Goal: Communication & Community: Answer question/provide support

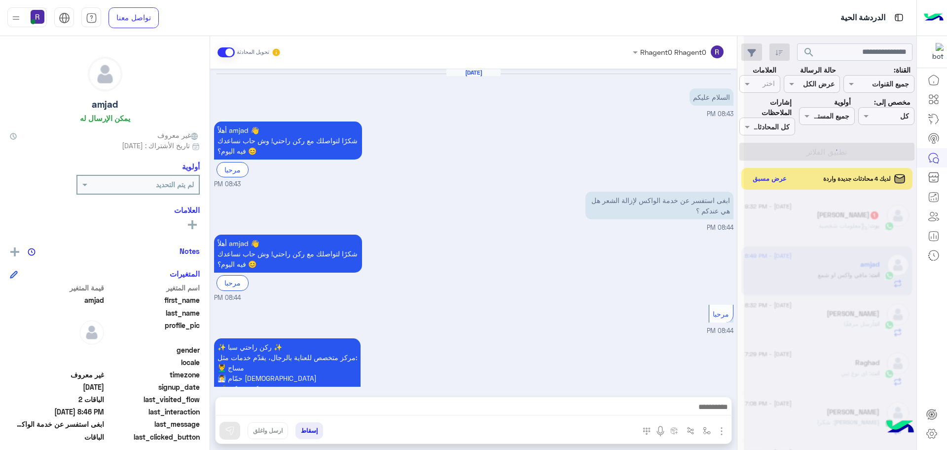
scroll to position [1910, 0]
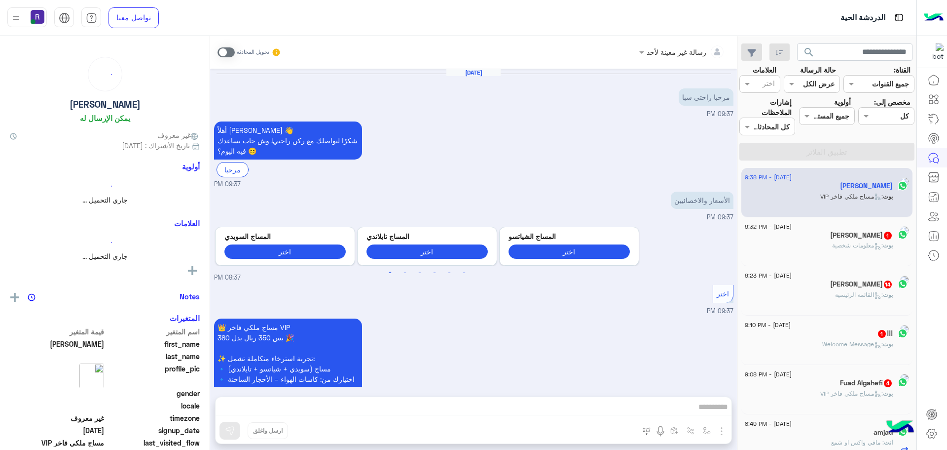
scroll to position [142, 0]
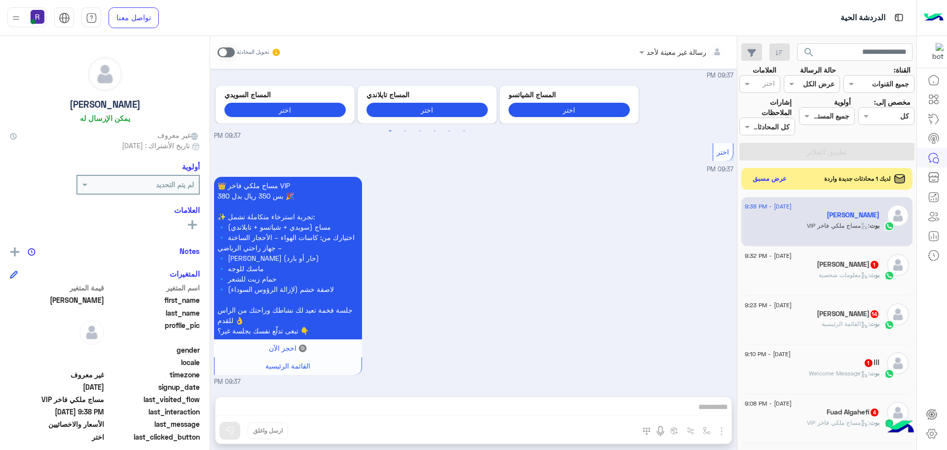
click at [841, 272] on span ": معلومات شخصية" at bounding box center [844, 274] width 51 height 7
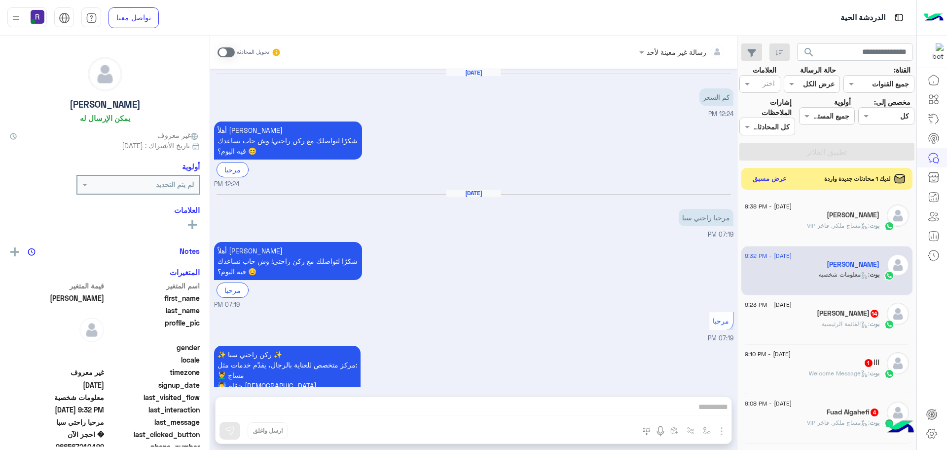
scroll to position [1040, 0]
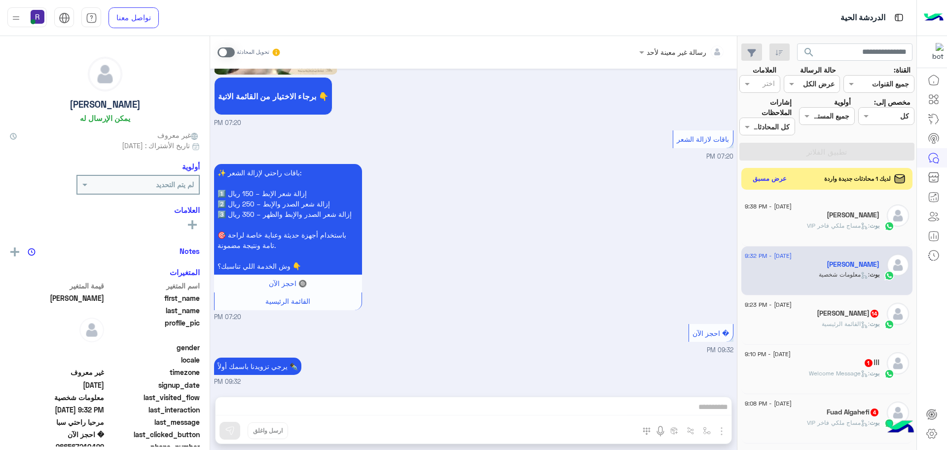
click at [231, 53] on span at bounding box center [226, 52] width 17 height 10
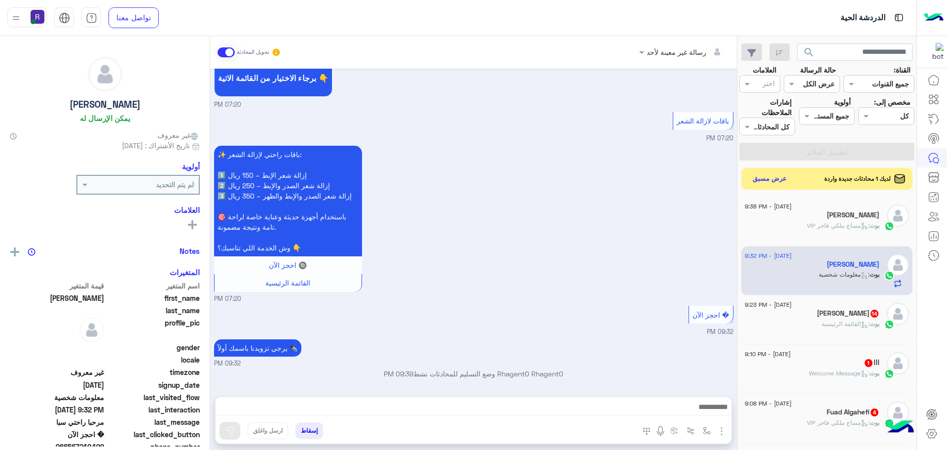
scroll to position [1058, 0]
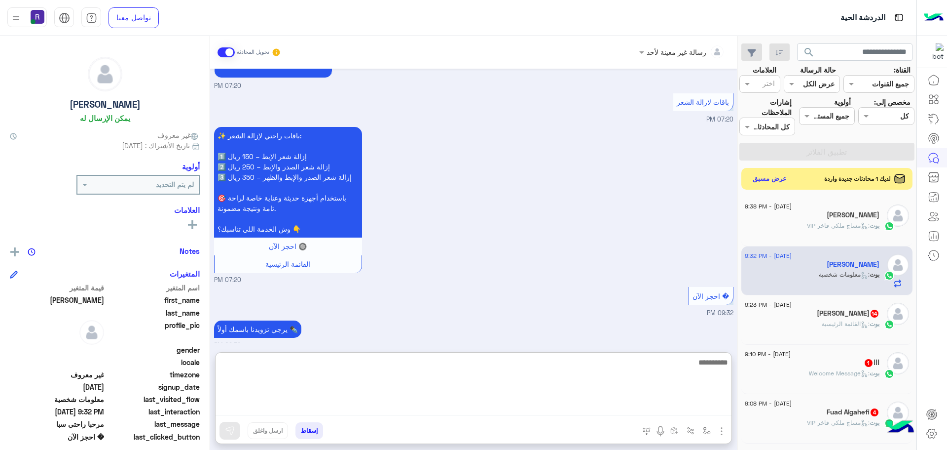
click at [537, 410] on textarea at bounding box center [474, 385] width 516 height 59
paste textarea "**********"
type textarea "**********"
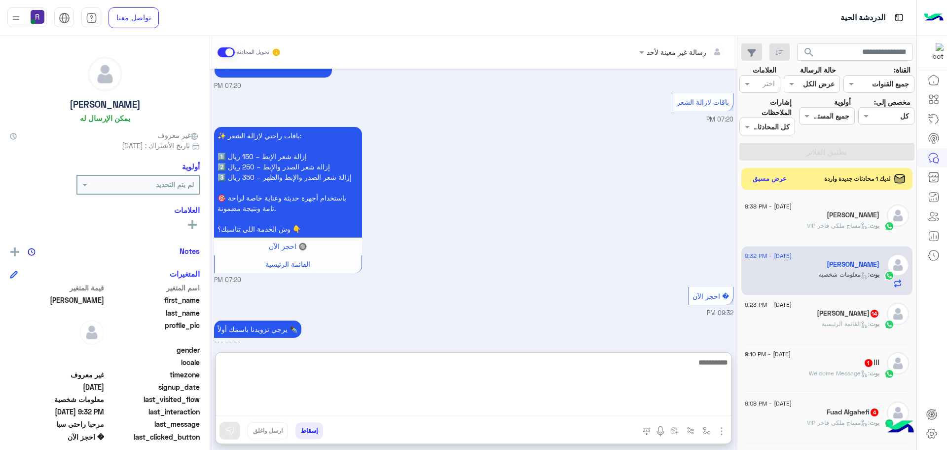
scroll to position [1133, 0]
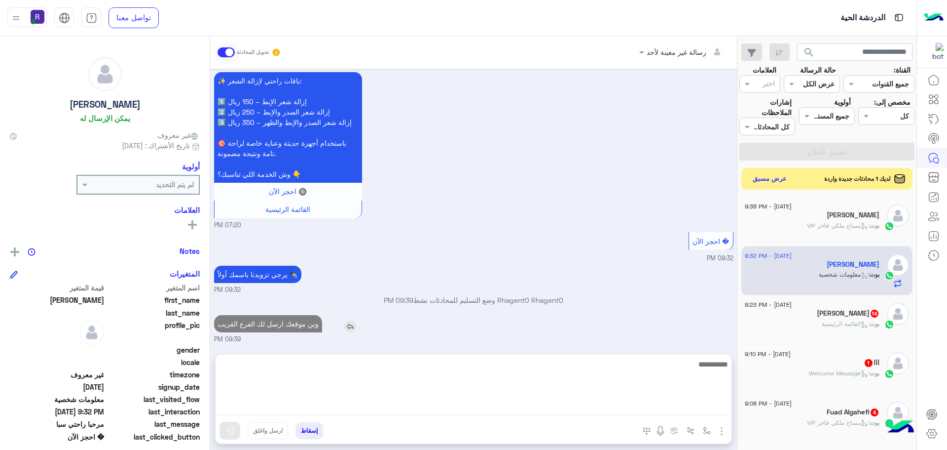
click at [291, 319] on div "وين موقعك ارسل لك الفرع القريب" at bounding box center [296, 323] width 164 height 22
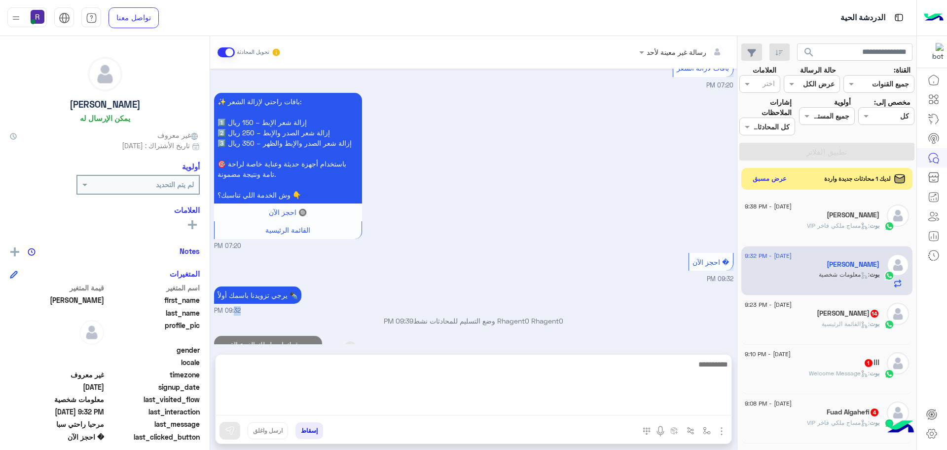
click at [291, 315] on div "يرجي تزويدنا باسمك أولاً ✒️ 09:32 PM" at bounding box center [474, 300] width 520 height 32
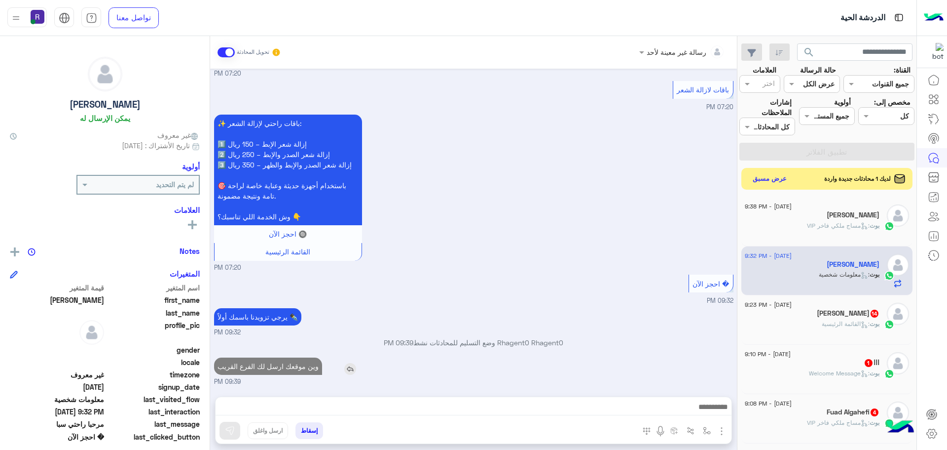
click at [283, 366] on p "وين موقعك ارسل لك الفرع القريب" at bounding box center [268, 365] width 108 height 17
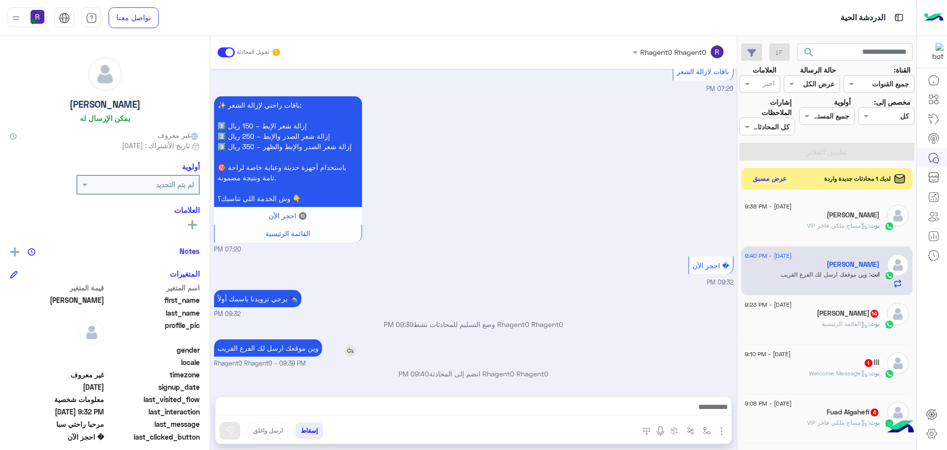
copy app-msgs-text
click at [859, 330] on div "بوت : القائمة الرئيسية" at bounding box center [812, 327] width 135 height 17
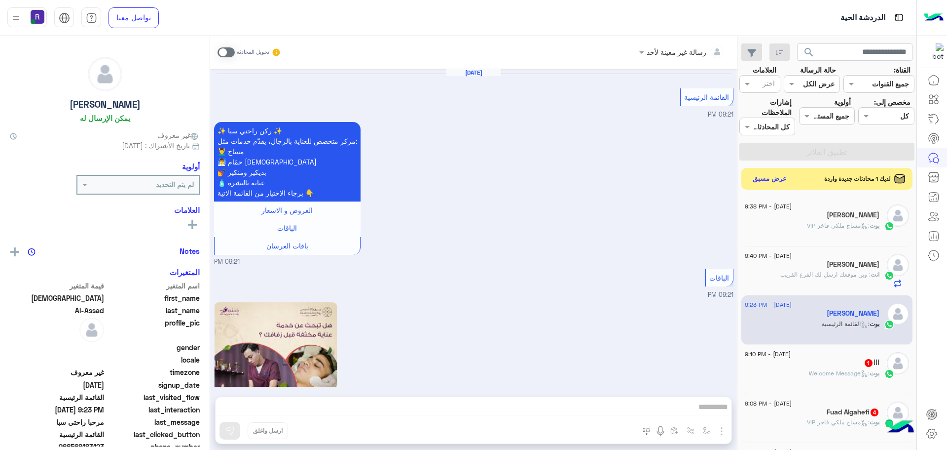
scroll to position [1741, 0]
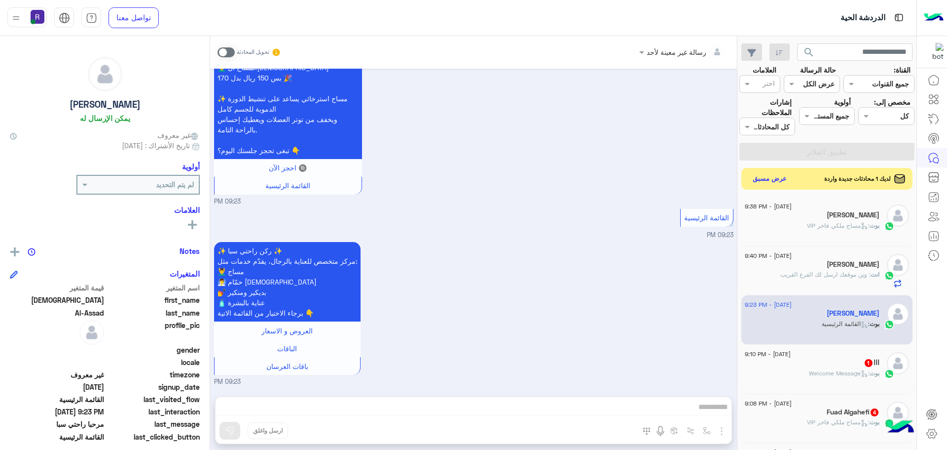
click at [874, 378] on div "بوت : Welcome Message" at bounding box center [812, 377] width 135 height 17
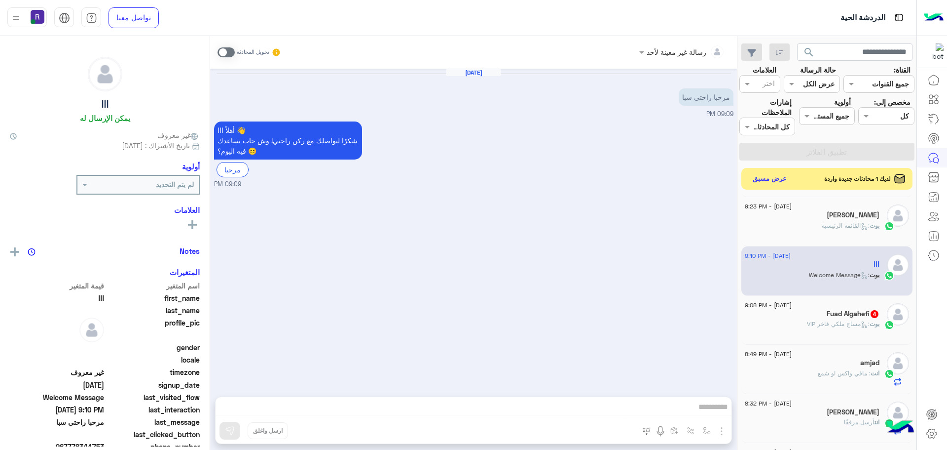
scroll to position [99, 0]
click at [854, 311] on h5 "Fuad Algahefi 4" at bounding box center [853, 313] width 53 height 8
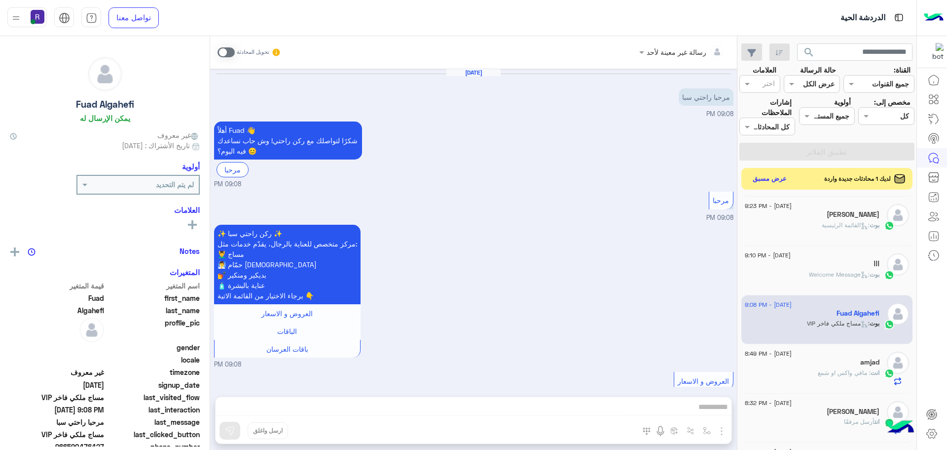
scroll to position [324, 0]
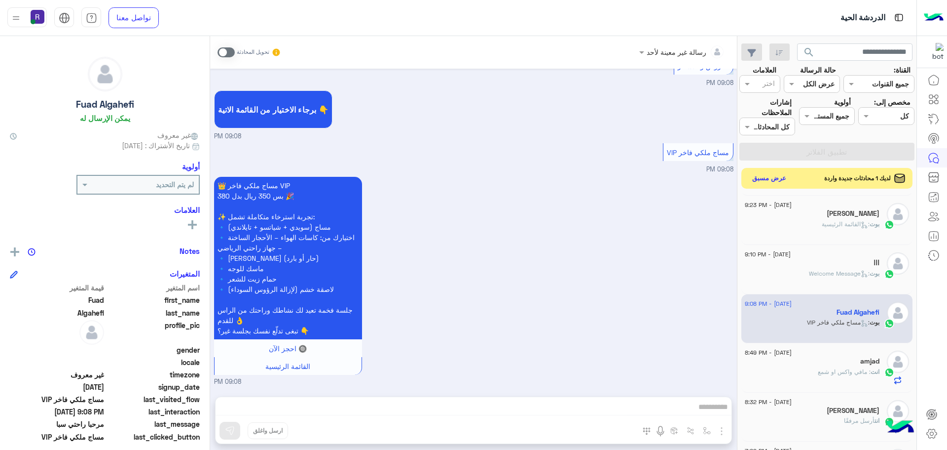
click at [783, 173] on button "عرض مسبق" at bounding box center [769, 178] width 41 height 13
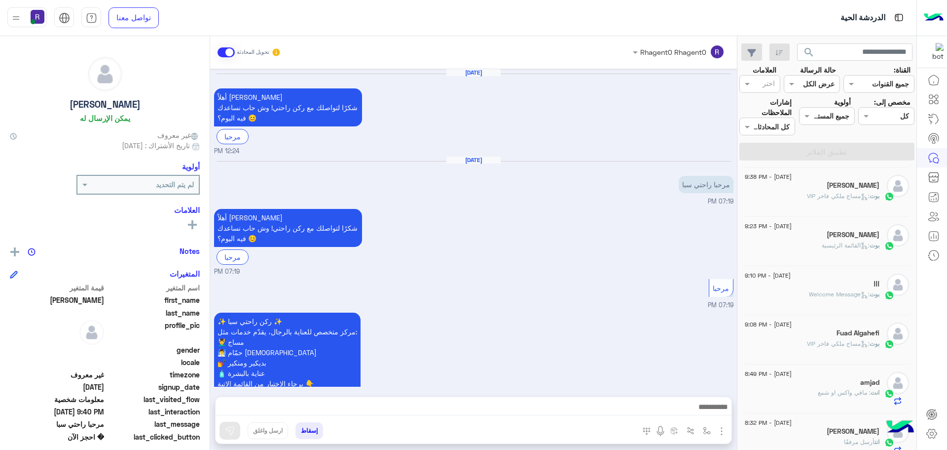
scroll to position [1074, 0]
